Goal: Transaction & Acquisition: Purchase product/service

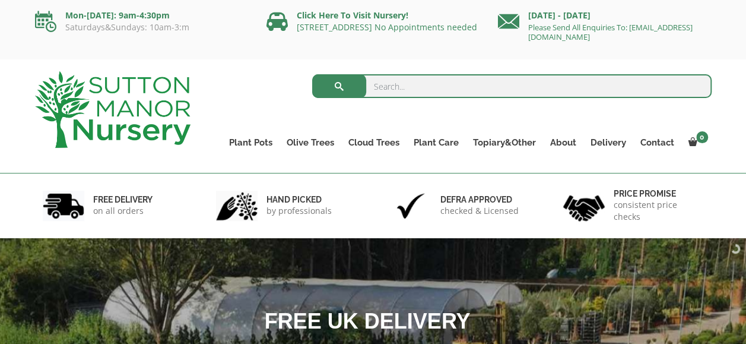
click at [380, 87] on input "search" at bounding box center [511, 86] width 399 height 24
type input "borello pot"
click at [312, 74] on button "submit" at bounding box center [339, 86] width 54 height 24
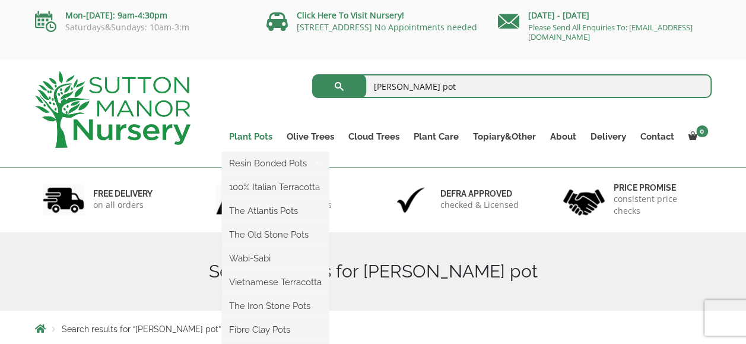
click at [261, 138] on link "Plant Pots" at bounding box center [251, 136] width 58 height 17
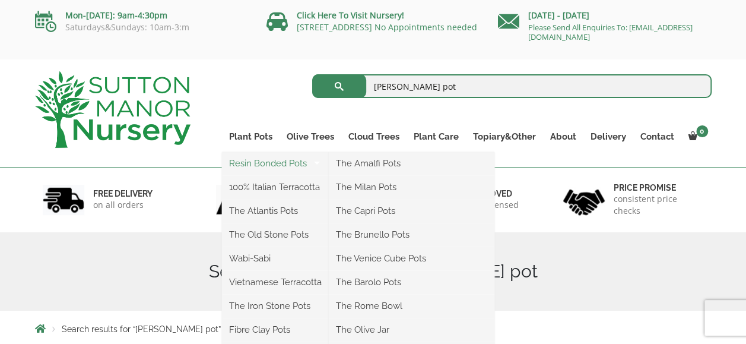
click at [259, 165] on link "Resin Bonded Pots" at bounding box center [275, 163] width 107 height 18
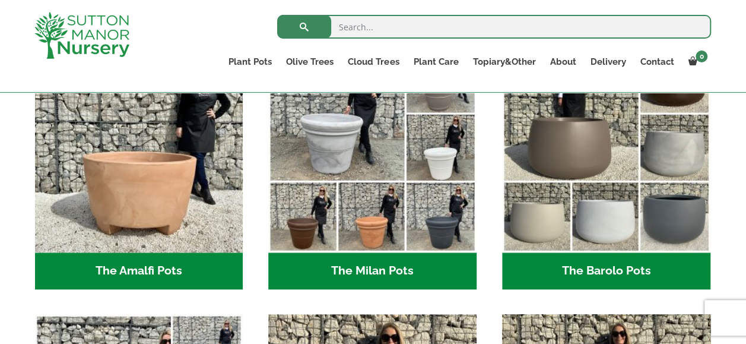
scroll to position [356, 0]
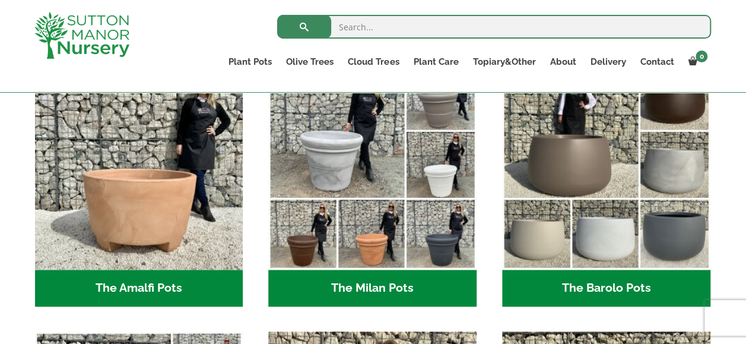
click at [583, 285] on h2 "The Barolo Pots (36)" at bounding box center [606, 287] width 208 height 37
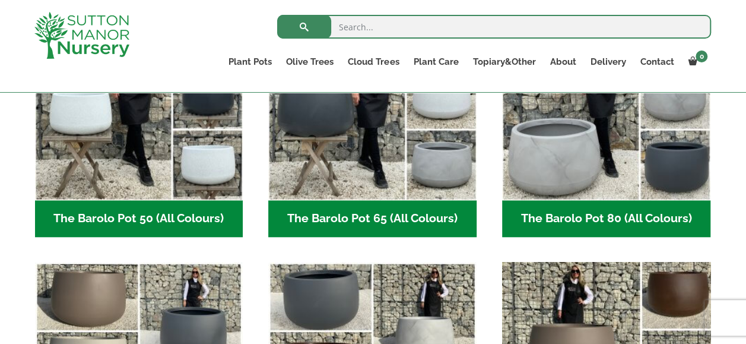
scroll to position [415, 0]
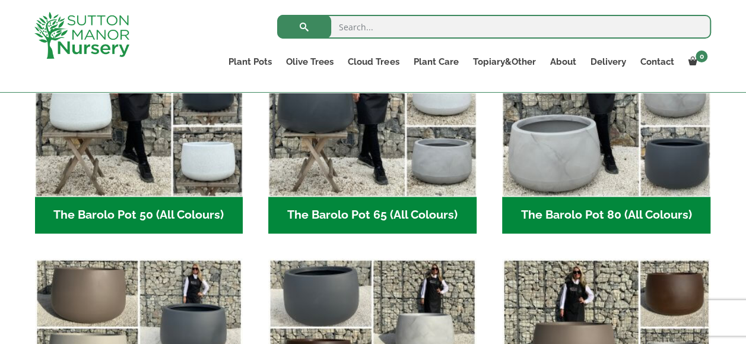
click at [615, 219] on h2 "The Barolo Pot 80 (All Colours) (6)" at bounding box center [606, 214] width 208 height 37
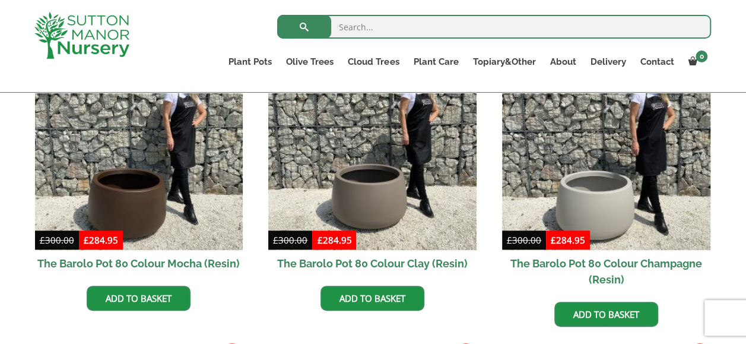
scroll to position [415, 0]
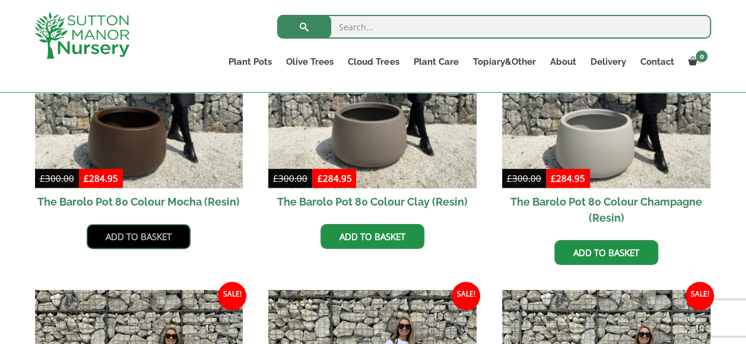
click at [135, 237] on link "Add to basket" at bounding box center [139, 236] width 104 height 25
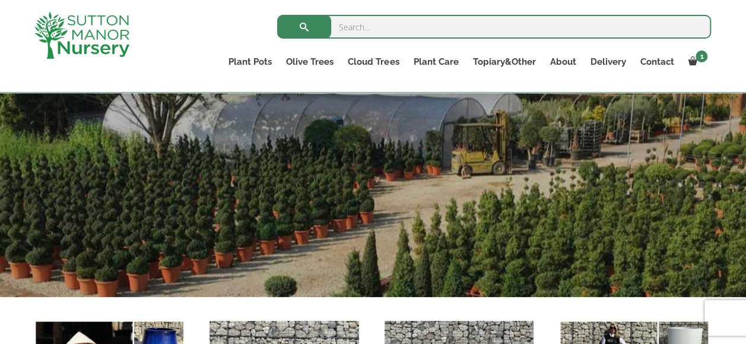
scroll to position [237, 0]
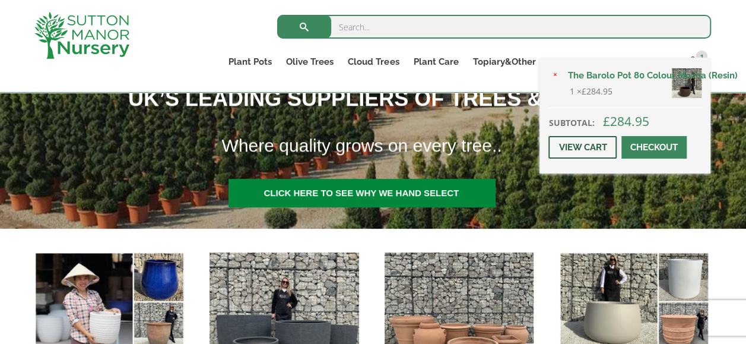
click at [598, 150] on link "View cart" at bounding box center [582, 147] width 68 height 23
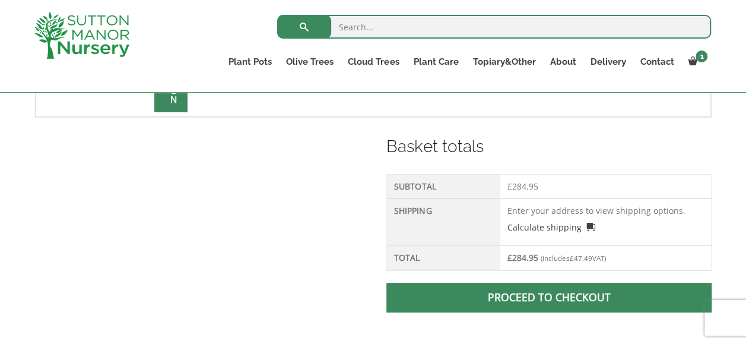
scroll to position [475, 0]
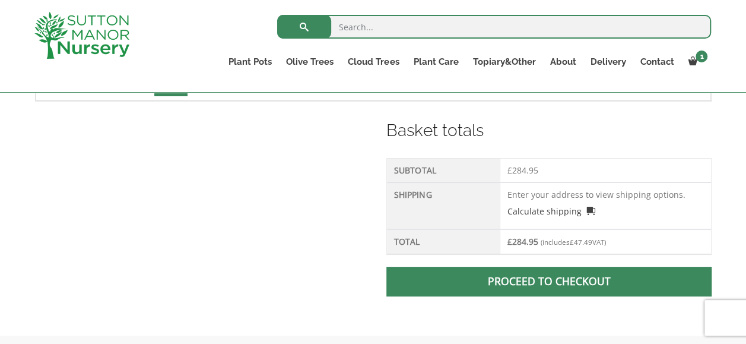
click at [525, 272] on link "Proceed to checkout" at bounding box center [548, 281] width 325 height 30
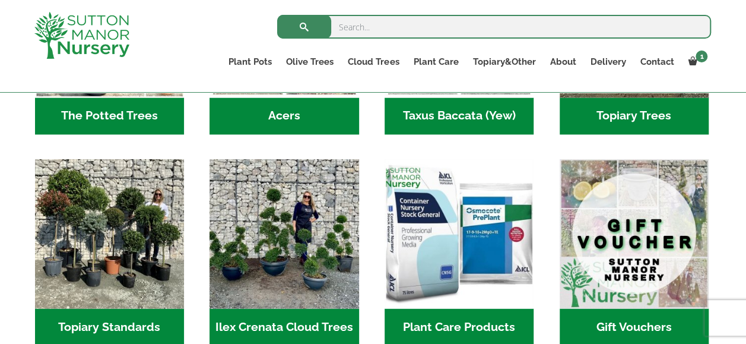
scroll to position [1009, 0]
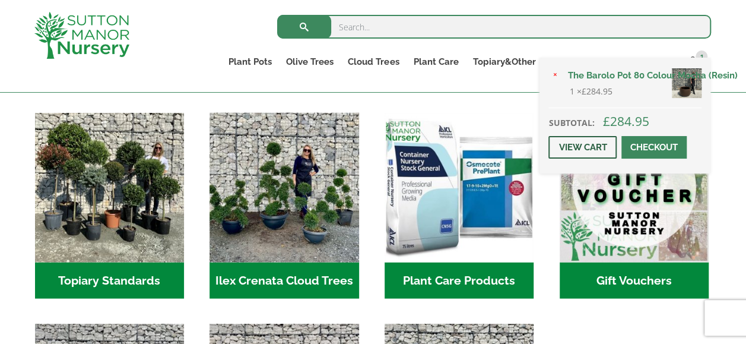
click at [598, 147] on link "View cart" at bounding box center [582, 147] width 68 height 23
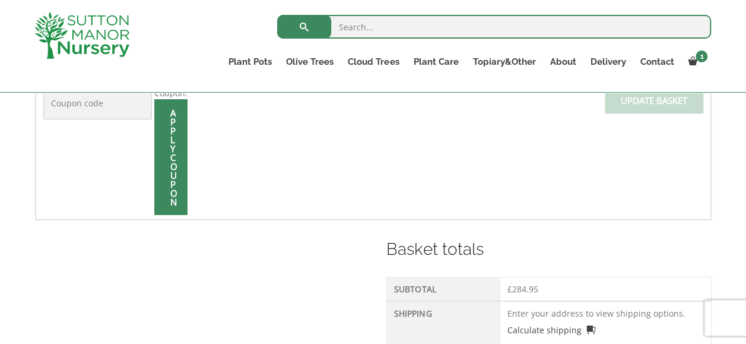
scroll to position [297, 0]
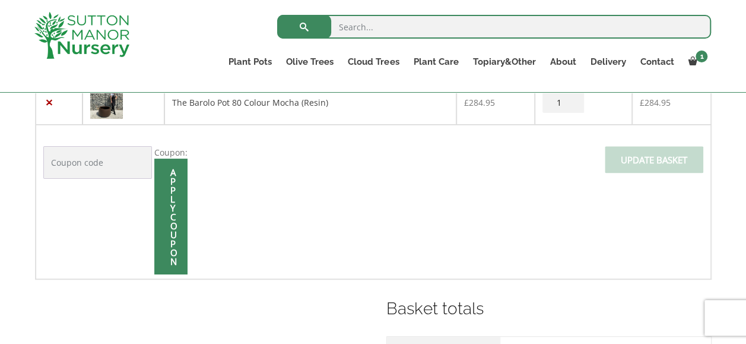
click at [106, 160] on input "Coupon:" at bounding box center [97, 162] width 109 height 33
type input "Welcome10"
click at [171, 198] on div "Apply coupon" at bounding box center [170, 216] width 33 height 116
click at [168, 200] on input "Apply coupon" at bounding box center [170, 216] width 33 height 116
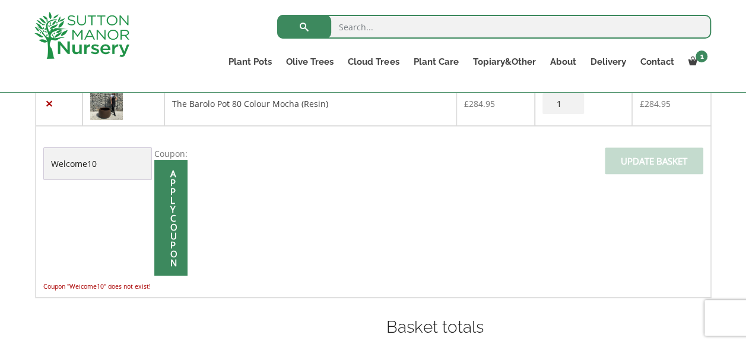
scroll to position [277, 0]
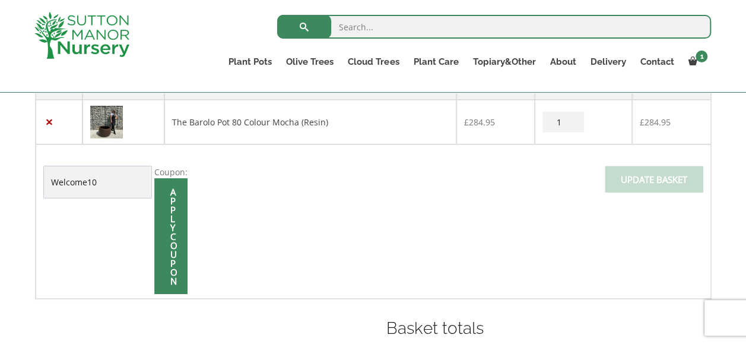
drag, startPoint x: 101, startPoint y: 180, endPoint x: 37, endPoint y: 181, distance: 64.1
click at [37, 181] on td "Coupon: Welcome10 Apply coupon Update basket" at bounding box center [373, 221] width 675 height 154
type input "GIMME10"
click at [172, 236] on input "Apply coupon" at bounding box center [170, 236] width 33 height 116
drag, startPoint x: 90, startPoint y: 180, endPoint x: 37, endPoint y: 180, distance: 52.8
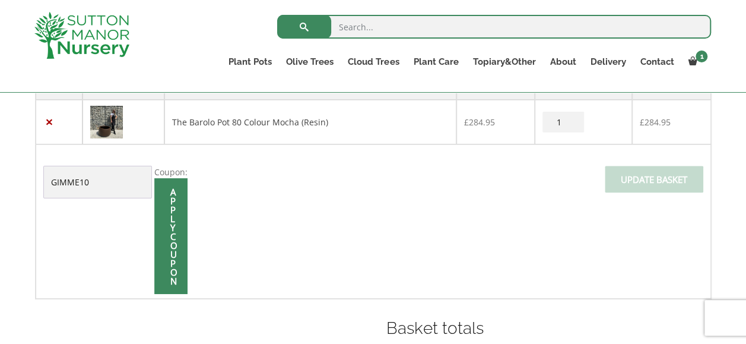
click at [37, 180] on td "Coupon: GIMME10 Apply coupon Update basket" at bounding box center [373, 221] width 675 height 154
type input "Surbiton"
click at [171, 236] on span at bounding box center [171, 236] width 0 height 0
click at [173, 233] on input "Apply coupon" at bounding box center [170, 236] width 33 height 116
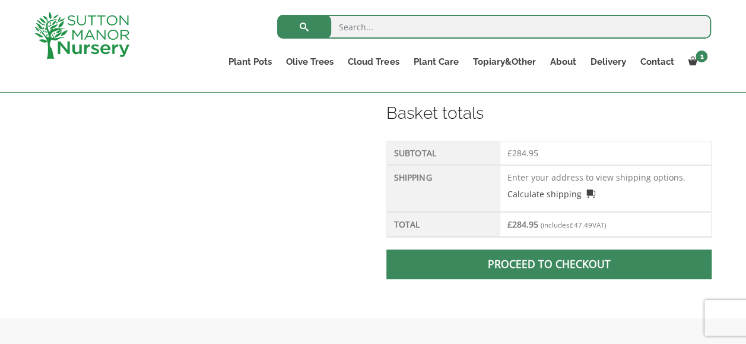
scroll to position [515, 0]
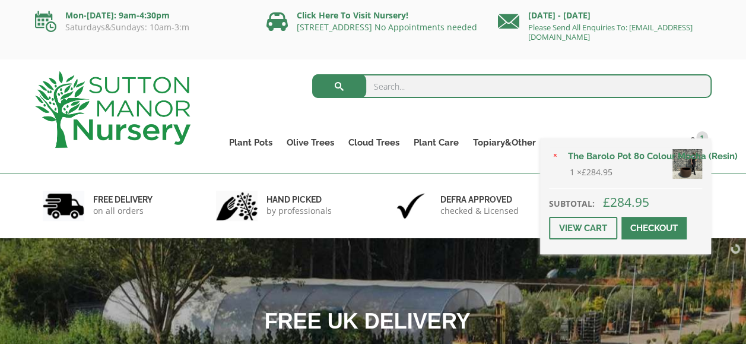
click at [656, 231] on link "Checkout" at bounding box center [653, 228] width 65 height 23
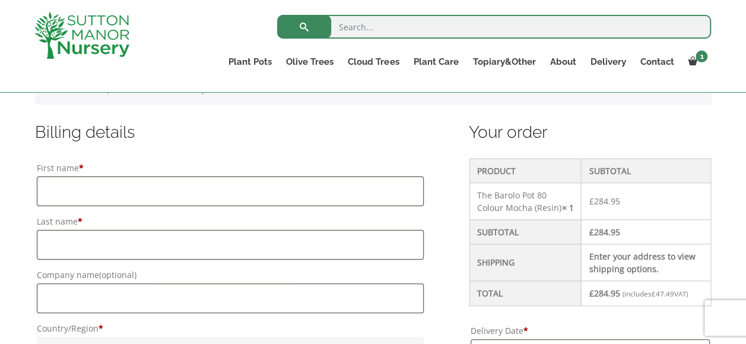
scroll to position [297, 0]
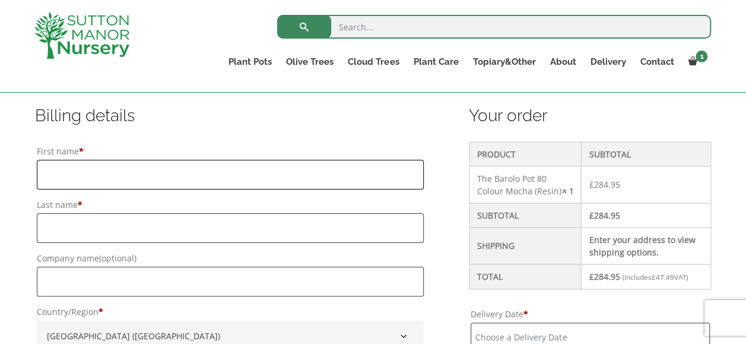
click at [169, 171] on input "First name *" at bounding box center [231, 175] width 388 height 30
type input "[PERSON_NAME]"
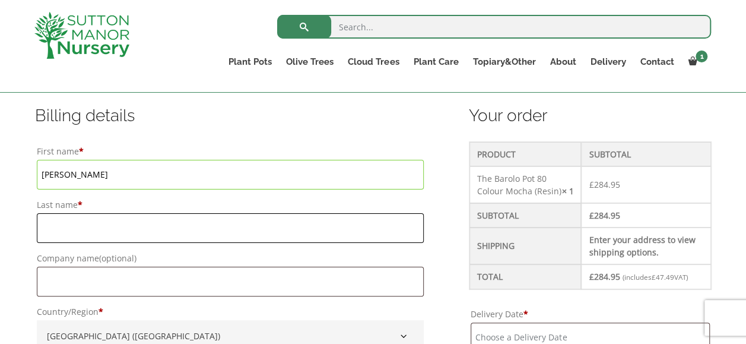
click at [328, 225] on input "Last name *" at bounding box center [231, 228] width 388 height 30
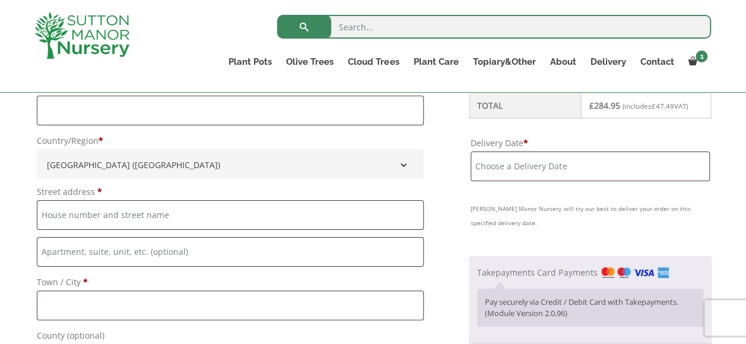
scroll to position [475, 0]
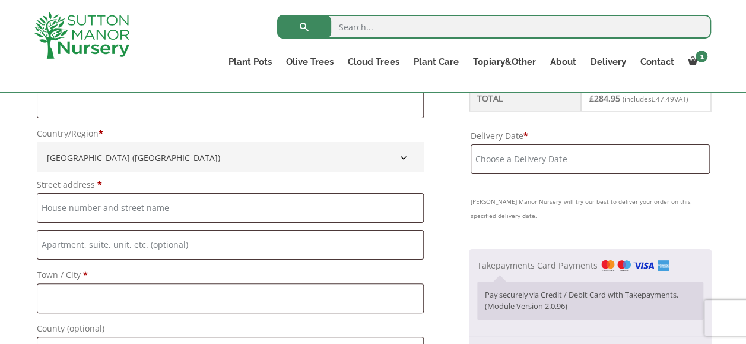
type input "[PERSON_NAME]"
click at [117, 213] on input "Street address *" at bounding box center [231, 208] width 388 height 30
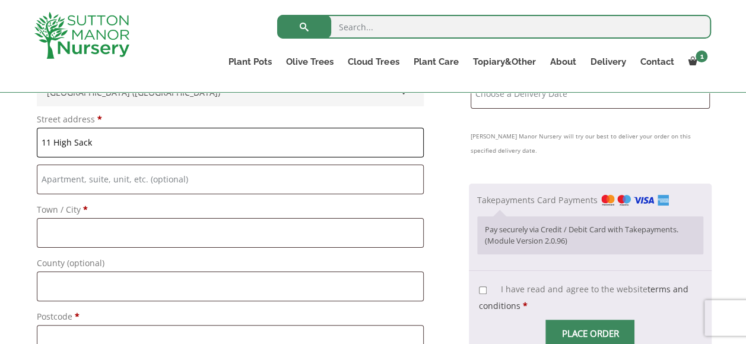
scroll to position [593, 0]
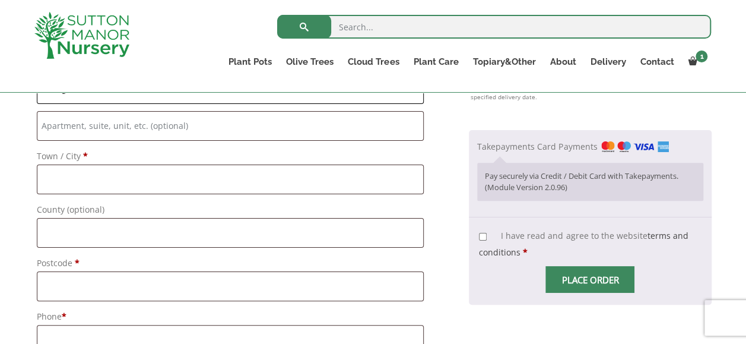
type input "11 High Sack"
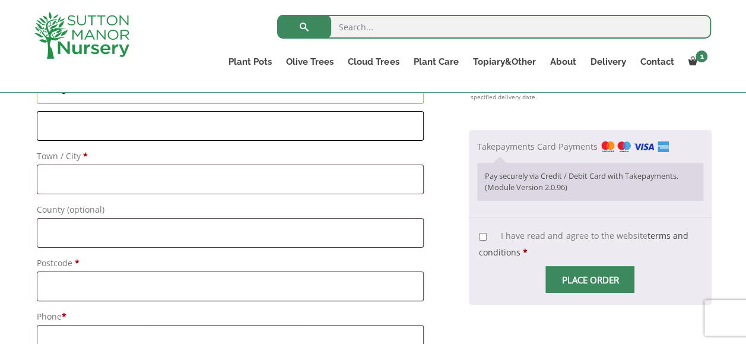
click at [95, 126] on input "Flat, suite, unit, etc. (optional)" at bounding box center [231, 126] width 388 height 30
type input "Long Buckby"
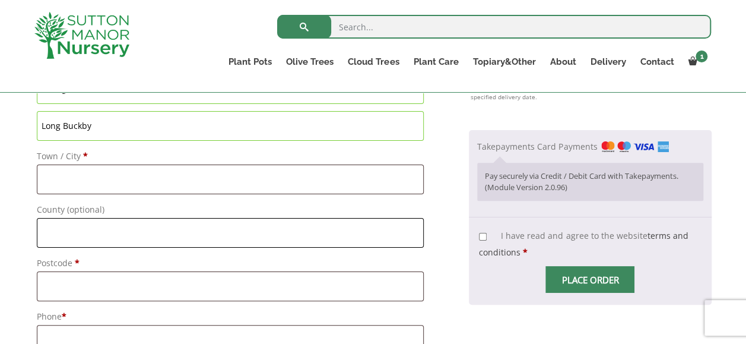
click at [80, 237] on input "County (optional)" at bounding box center [231, 233] width 388 height 30
click at [49, 180] on input "Town / City *" at bounding box center [231, 179] width 388 height 30
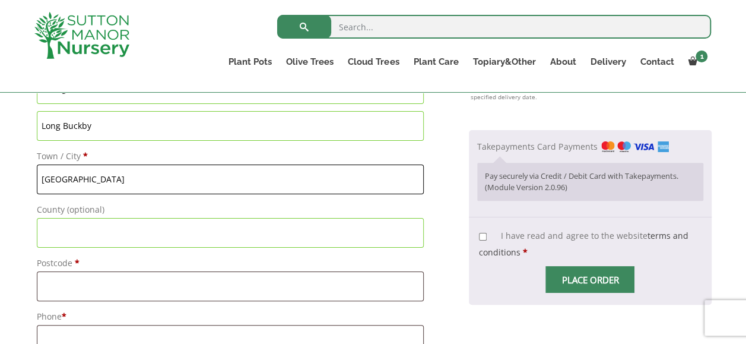
type input "[GEOGRAPHIC_DATA]"
click at [91, 275] on input "Postcode *" at bounding box center [231, 286] width 388 height 30
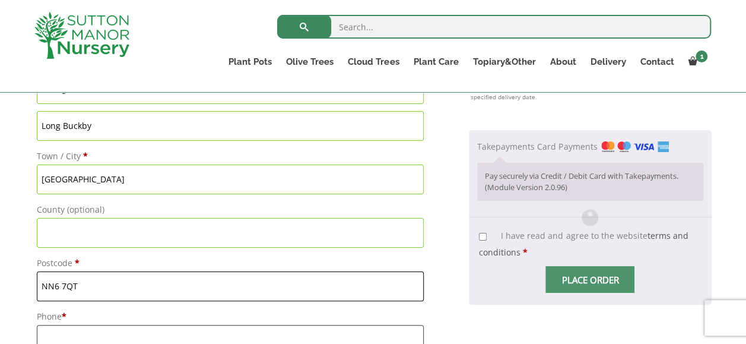
scroll to position [712, 0]
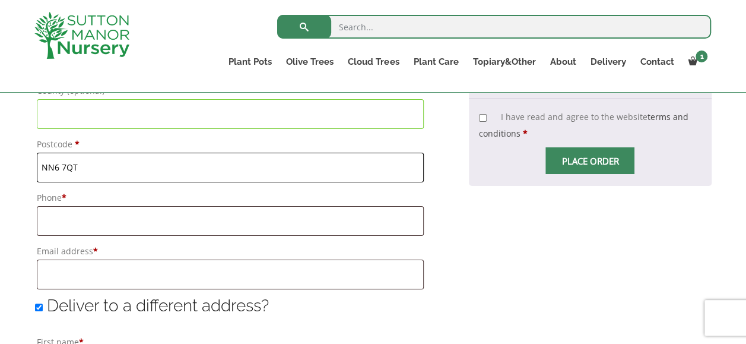
type input "NN6 7QT"
click at [53, 222] on input "Phone *" at bounding box center [231, 221] width 388 height 30
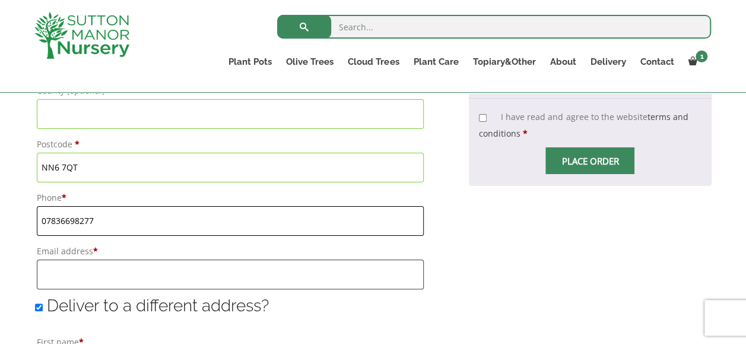
type input "07836698277"
click at [58, 280] on input "Email address *" at bounding box center [231, 274] width 388 height 30
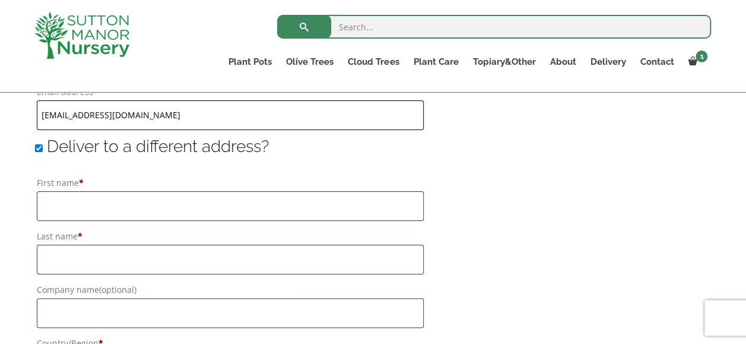
scroll to position [890, 0]
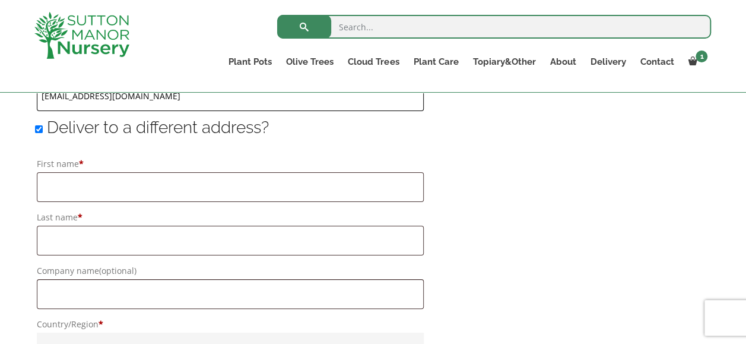
type input "rimusgrove1@gmail.com"
click at [41, 128] on input "Deliver to a different address?" at bounding box center [39, 129] width 8 height 8
checkbox input "false"
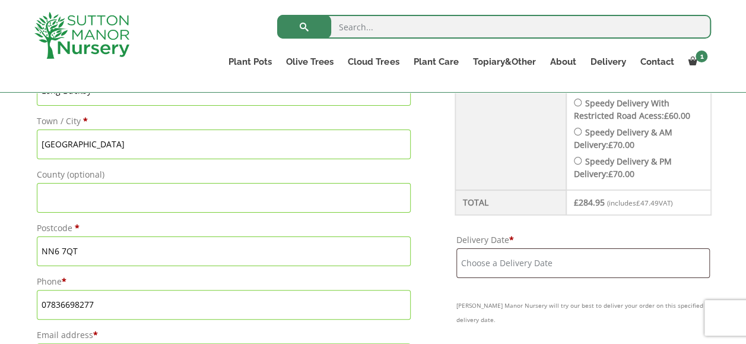
scroll to position [653, 0]
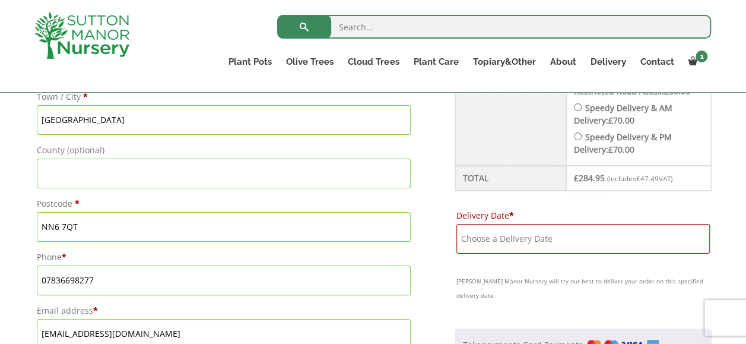
click at [488, 224] on input "Delivery Date *" at bounding box center [582, 239] width 253 height 30
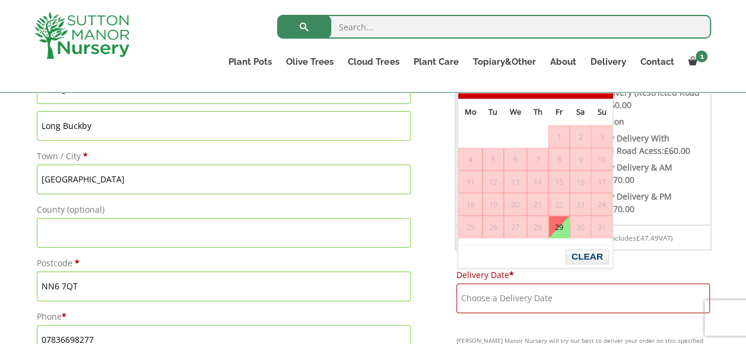
scroll to position [534, 0]
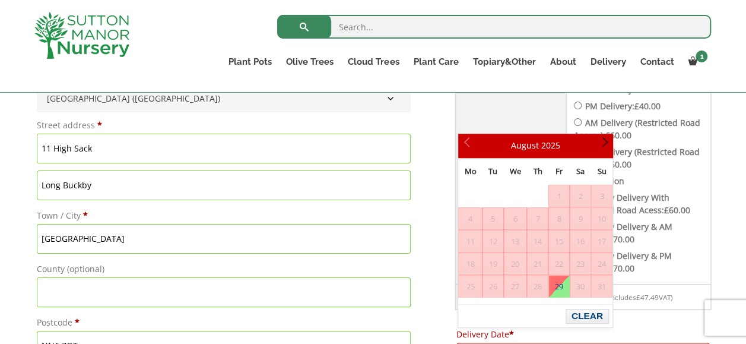
click at [608, 145] on link "Next" at bounding box center [602, 145] width 20 height 20
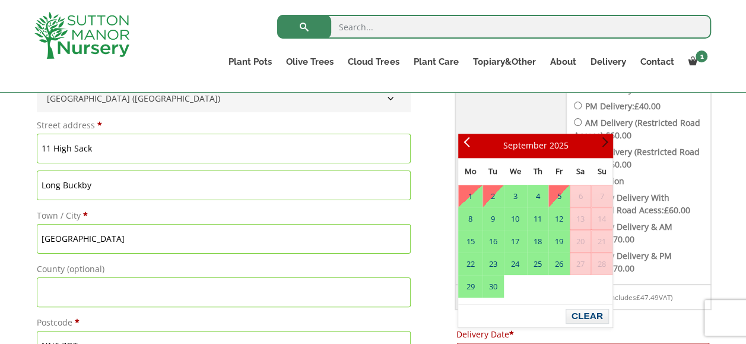
scroll to position [538, 0]
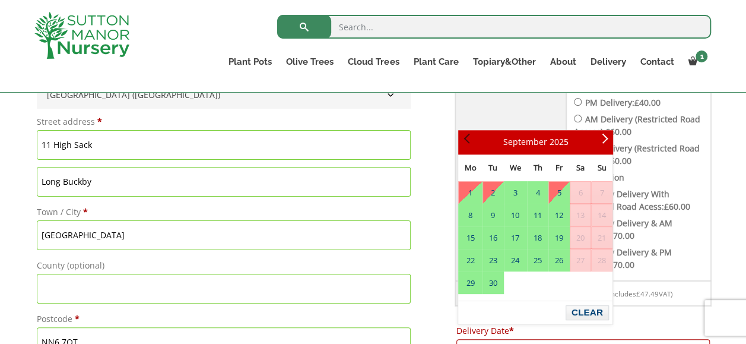
click at [465, 147] on link "Prev" at bounding box center [468, 142] width 20 height 20
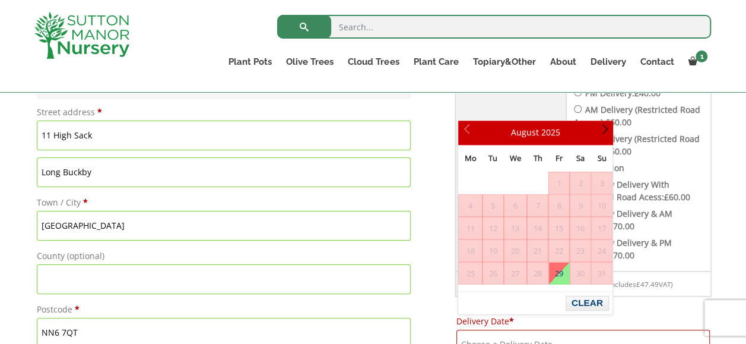
click at [604, 130] on span "Next" at bounding box center [602, 132] width 9 height 9
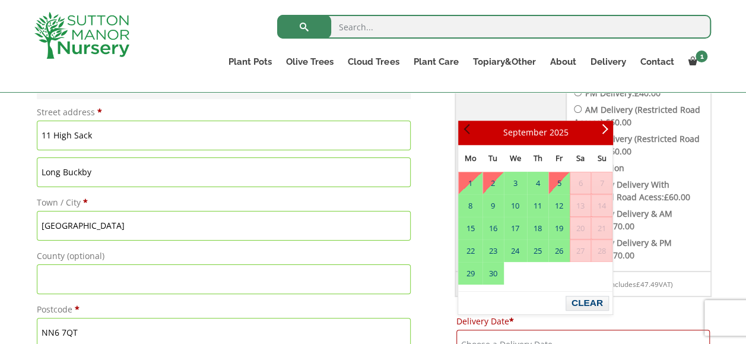
click at [468, 132] on span "Prev" at bounding box center [467, 132] width 9 height 9
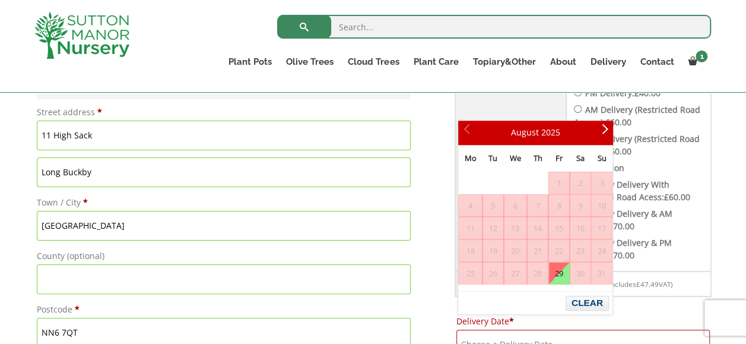
click at [561, 274] on link "29" at bounding box center [559, 272] width 20 height 21
type input "[DATE]"
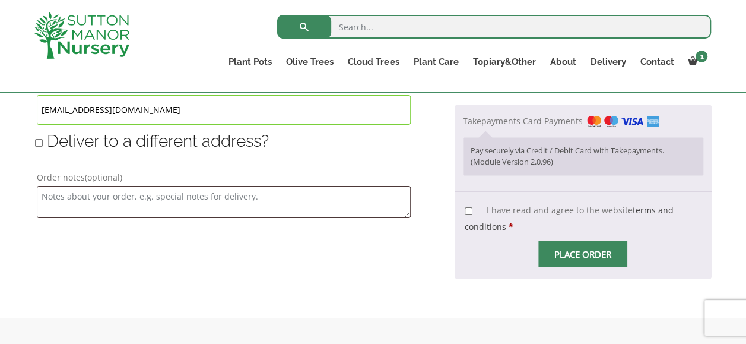
scroll to position [903, 0]
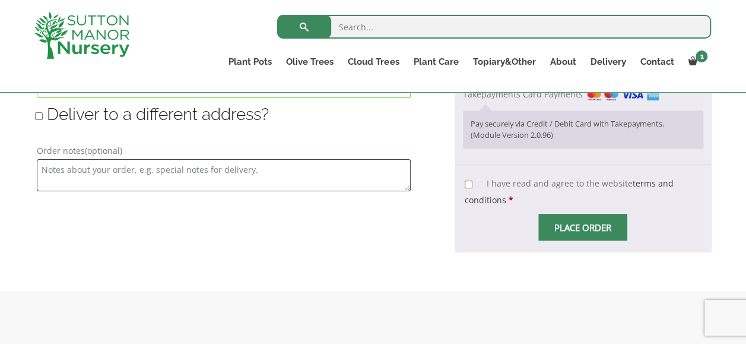
click at [468, 180] on input "I have read and agree to the website terms and conditions *" at bounding box center [469, 184] width 8 height 8
checkbox input "true"
click at [569, 214] on input "Place order" at bounding box center [582, 227] width 89 height 27
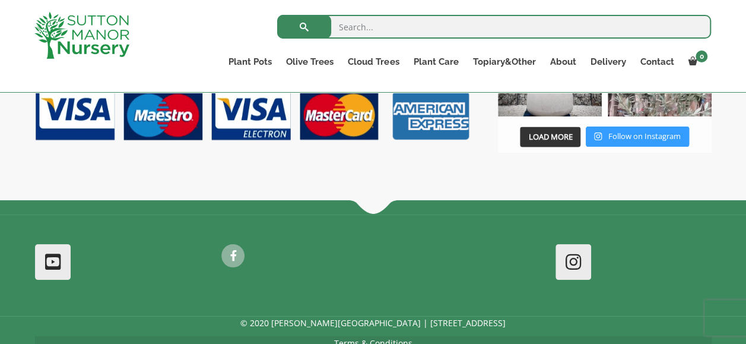
scroll to position [1068, 0]
